Goal: Transaction & Acquisition: Purchase product/service

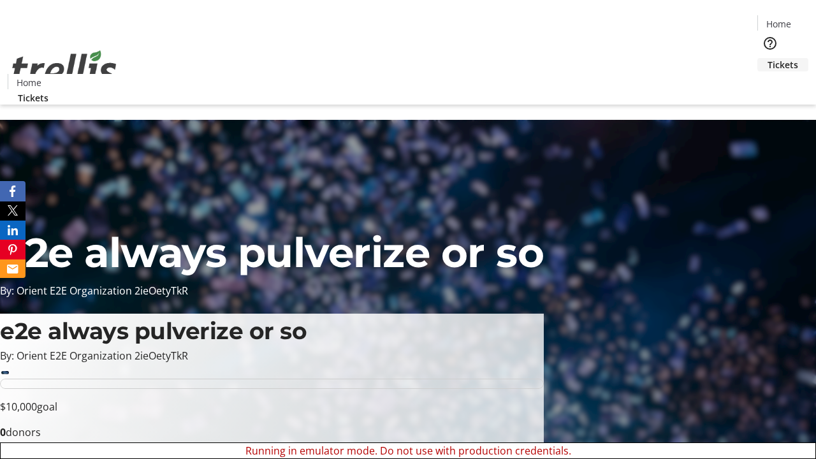
click at [768, 58] on span "Tickets" at bounding box center [783, 64] width 31 height 13
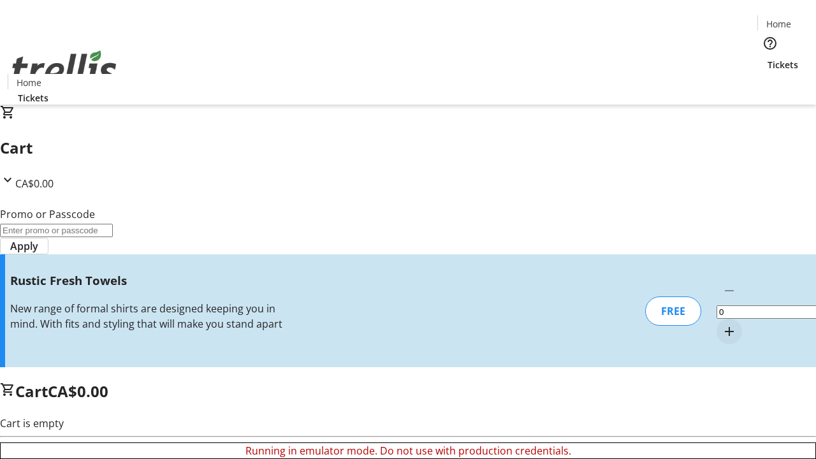
click at [722, 324] on mat-icon "Increment by one" at bounding box center [729, 331] width 15 height 15
type input "1"
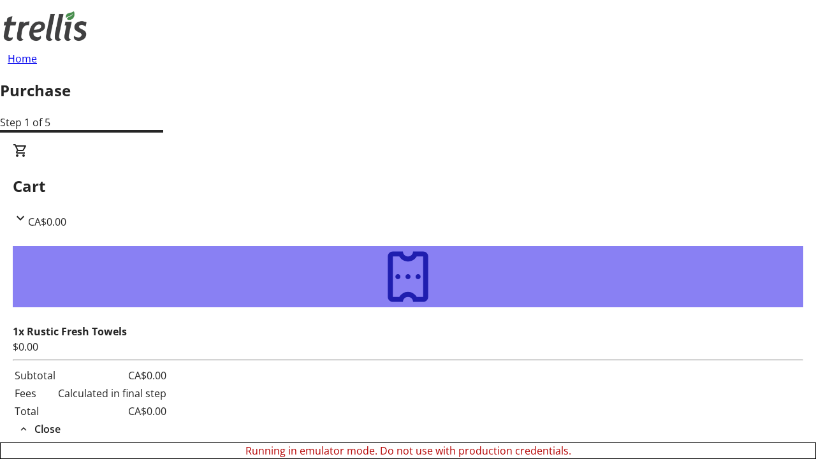
type input "[EMAIL_ADDRESS][DOMAIN_NAME]"
type input "Myah"
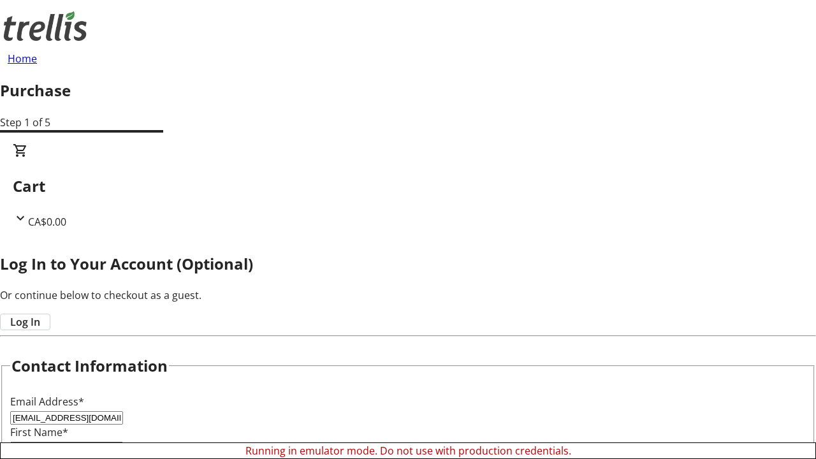
type input "[PERSON_NAME]"
